Goal: Entertainment & Leisure: Browse casually

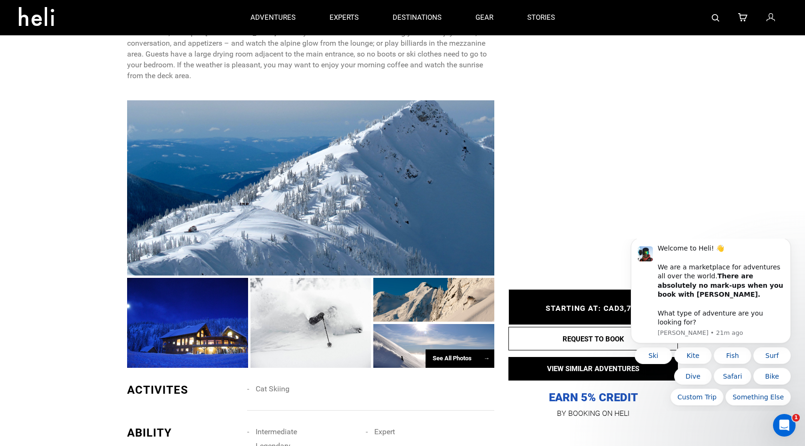
scroll to position [500, 0]
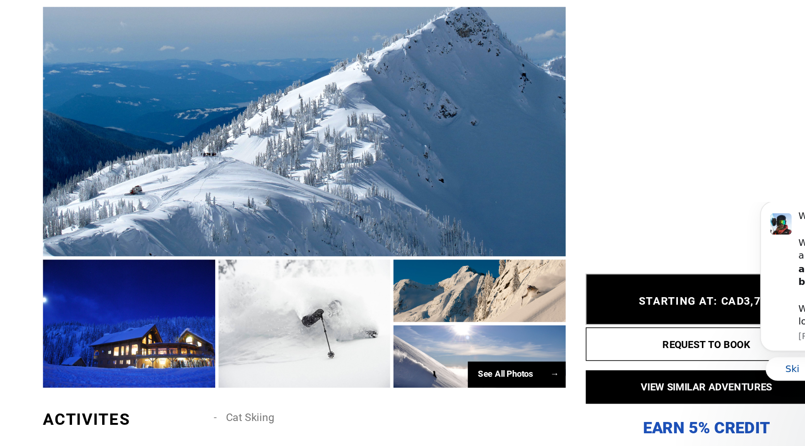
click at [441, 360] on div "See All Photos →" at bounding box center [459, 359] width 69 height 18
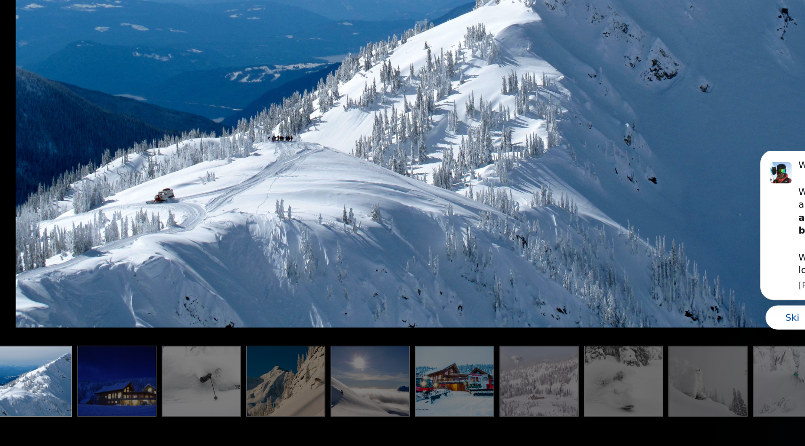
scroll to position [738, 0]
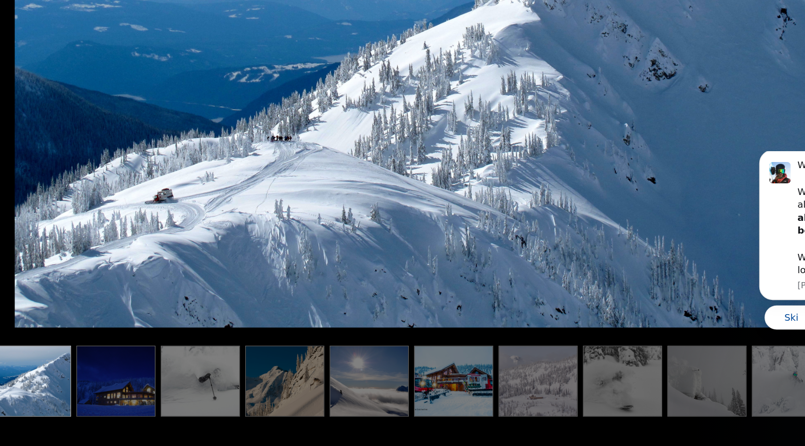
click at [362, 397] on img at bounding box center [357, 400] width 56 height 50
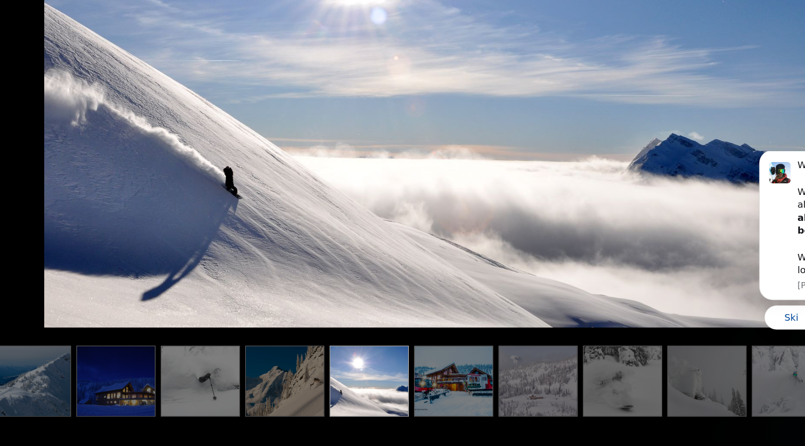
click at [418, 402] on img at bounding box center [416, 400] width 56 height 50
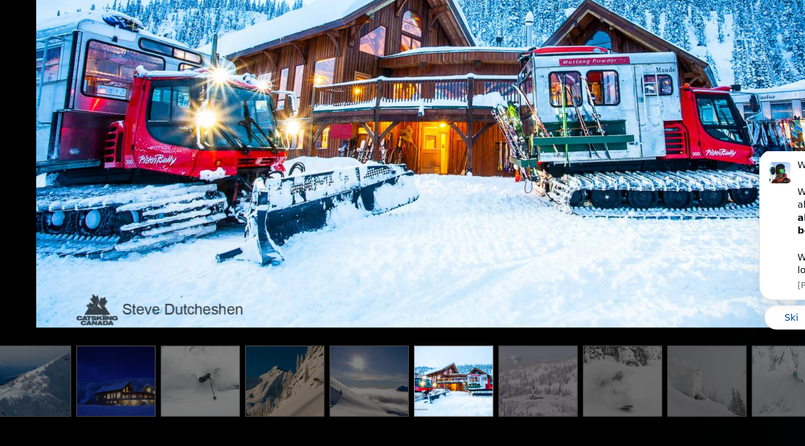
click at [459, 401] on img at bounding box center [476, 400] width 56 height 50
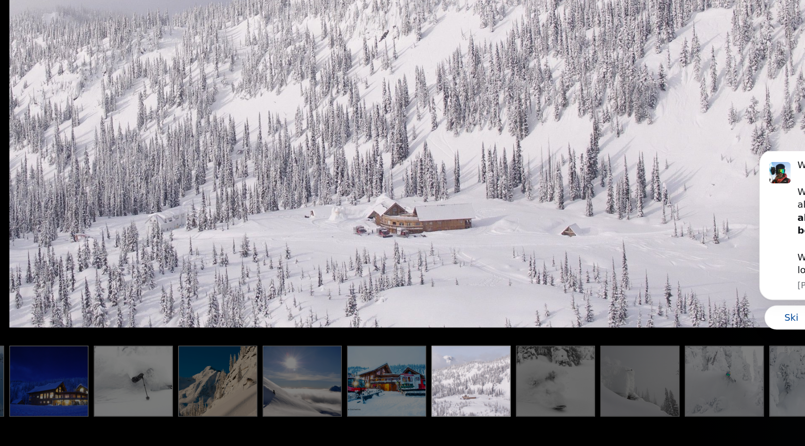
click at [492, 405] on img at bounding box center [488, 400] width 56 height 50
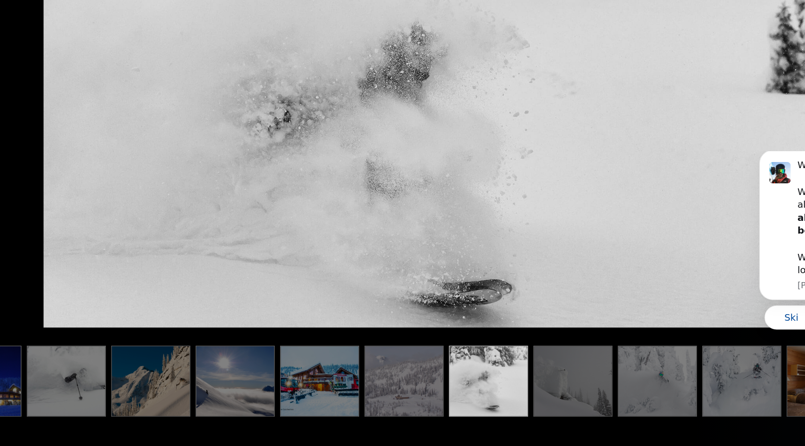
click at [505, 405] on img at bounding box center [500, 400] width 56 height 50
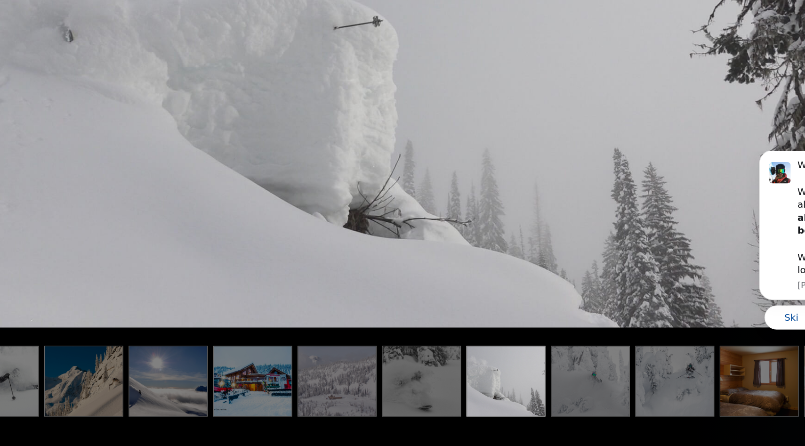
click at [513, 405] on img at bounding box center [512, 400] width 56 height 50
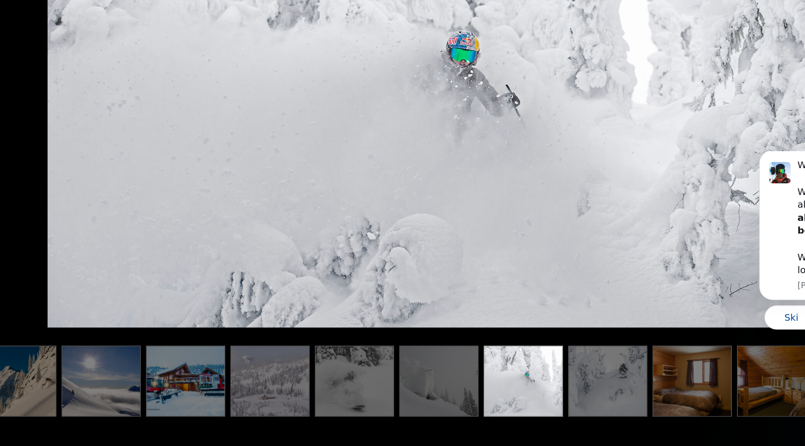
click at [514, 405] on img at bounding box center [525, 400] width 56 height 50
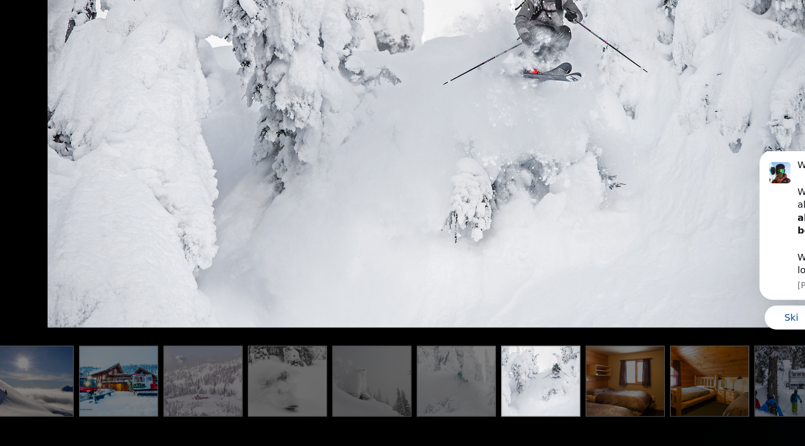
click at [514, 405] on img at bounding box center [537, 400] width 56 height 50
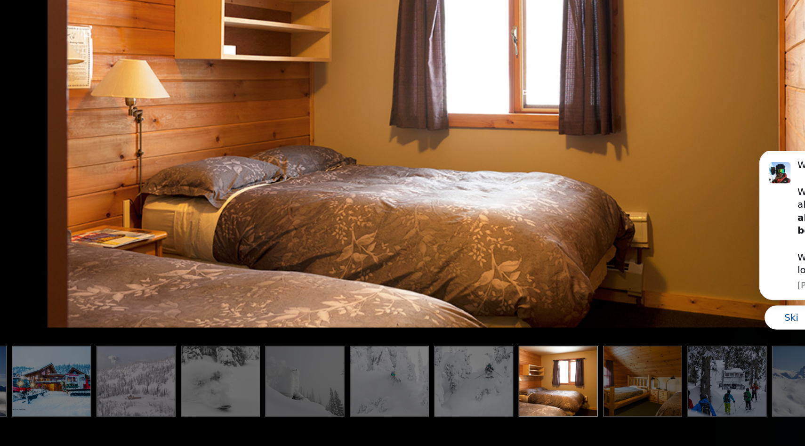
click at [514, 405] on img at bounding box center [490, 400] width 56 height 50
click at [538, 405] on img at bounding box center [549, 400] width 56 height 50
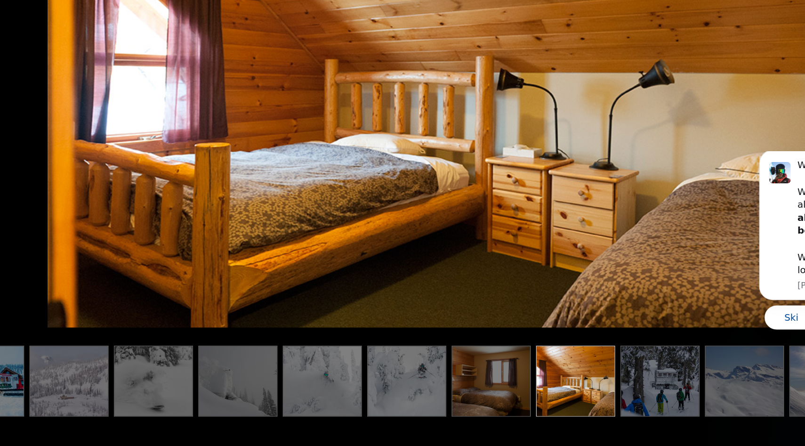
click at [538, 405] on img at bounding box center [561, 400] width 56 height 50
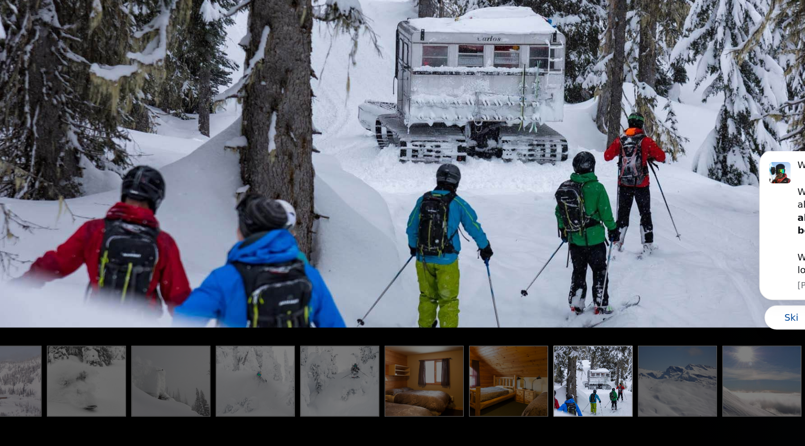
click at [558, 402] on img at bounding box center [574, 400] width 56 height 50
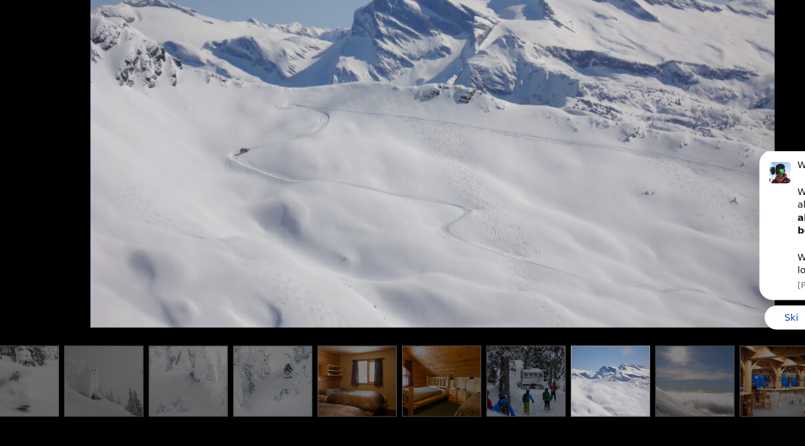
click at [583, 402] on img at bounding box center [586, 400] width 56 height 50
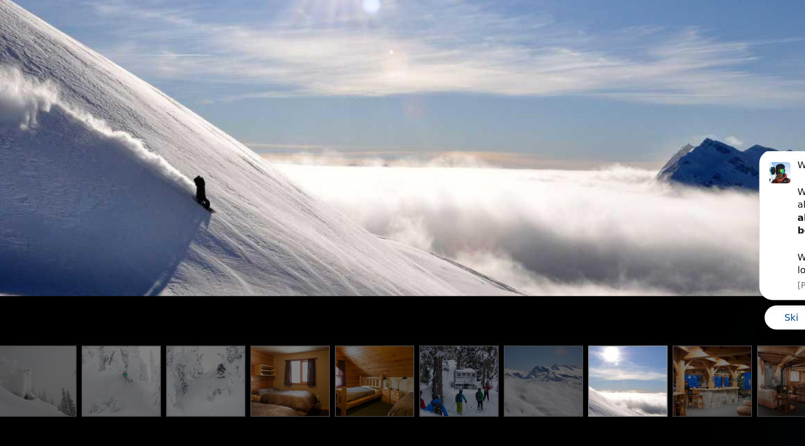
click at [597, 403] on img at bounding box center [598, 400] width 56 height 50
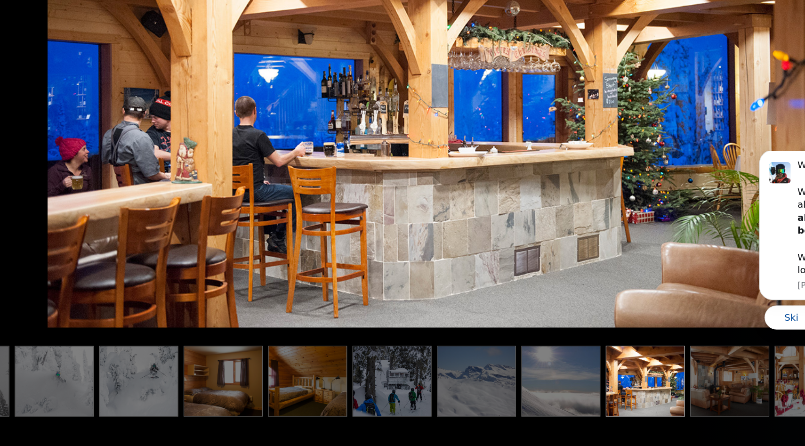
click at [598, 403] on img at bounding box center [610, 400] width 56 height 50
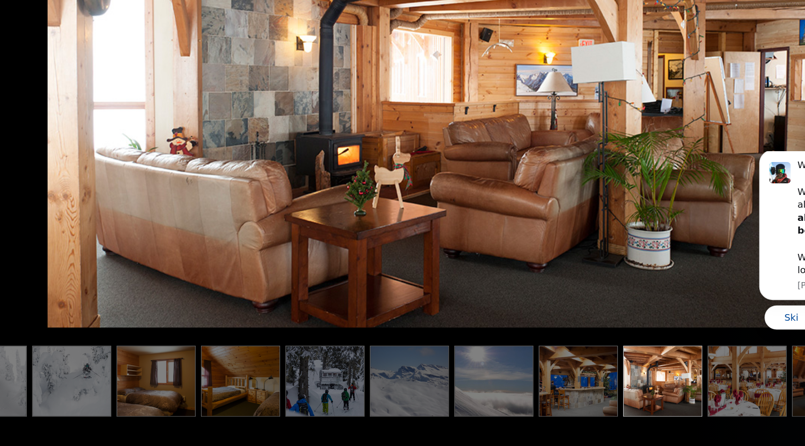
click at [598, 403] on img at bounding box center [622, 400] width 56 height 50
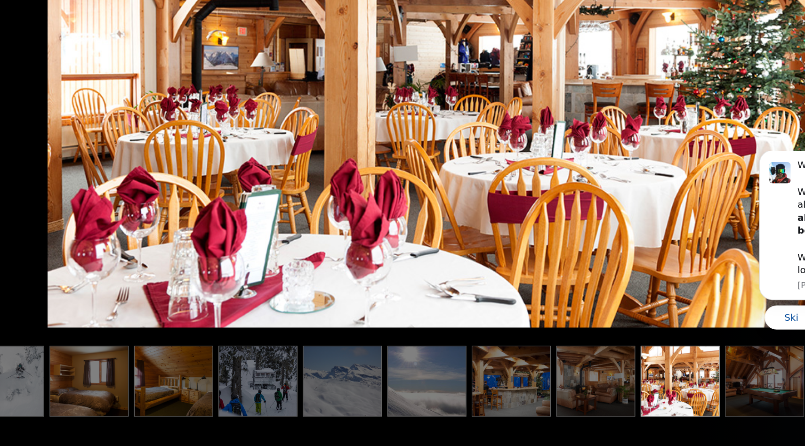
scroll to position [0, 612]
